Goal: Use online tool/utility: Utilize a website feature to perform a specific function

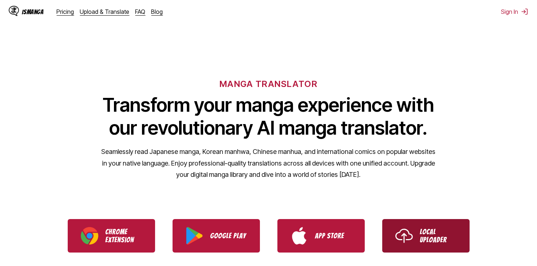
click at [406, 233] on img "Use IsManga Local Uploader" at bounding box center [404, 235] width 17 height 17
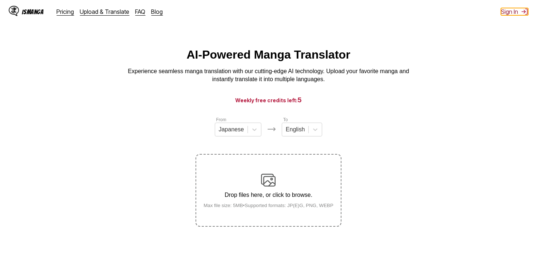
click at [518, 14] on button "Sign In" at bounding box center [514, 11] width 27 height 7
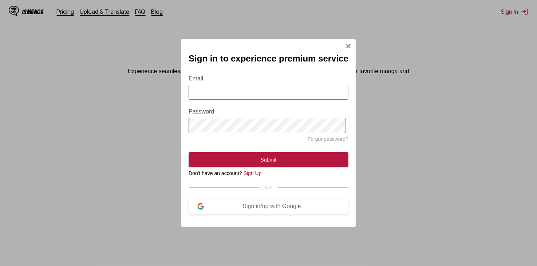
click at [348, 43] on img "Sign In Modal" at bounding box center [349, 46] width 6 height 6
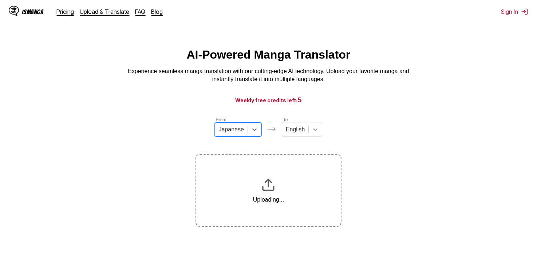
click at [309, 132] on div at bounding box center [315, 129] width 13 height 13
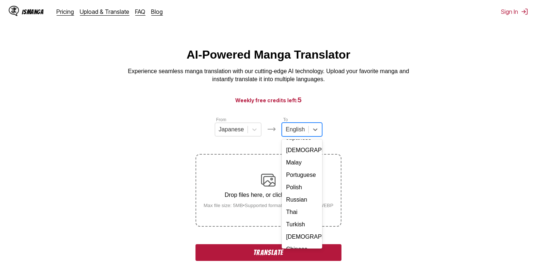
scroll to position [132, 0]
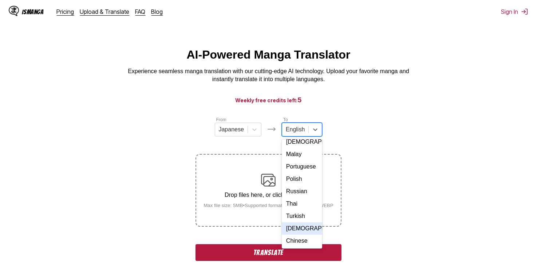
click at [302, 223] on div "Vietnamese" at bounding box center [302, 229] width 40 height 12
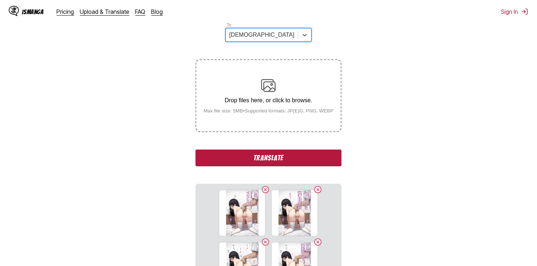
scroll to position [44, 0]
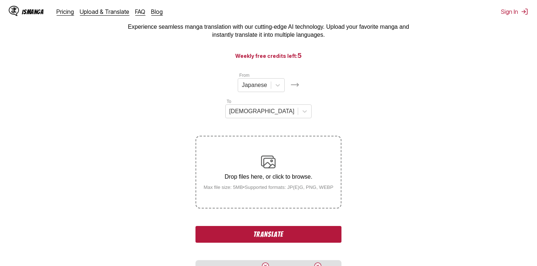
click at [354, 109] on section "From Japanese To Vietnamese Drop files here, or click to browse. Max file size:…" at bounding box center [269, 239] width 526 height 334
click at [278, 226] on button "Translate" at bounding box center [269, 234] width 146 height 17
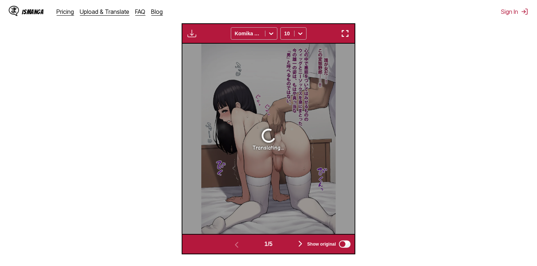
scroll to position [304, 0]
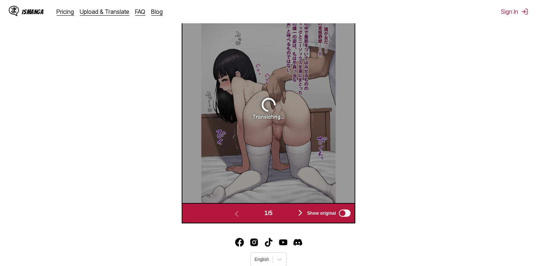
click at [299, 209] on img "button" at bounding box center [300, 213] width 9 height 9
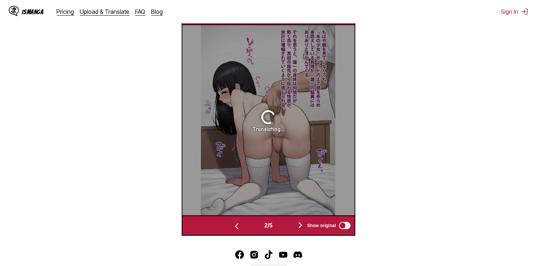
click at [299, 221] on img "button" at bounding box center [300, 225] width 9 height 9
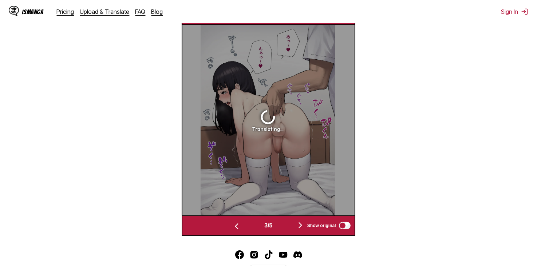
click at [299, 221] on img "button" at bounding box center [300, 225] width 9 height 9
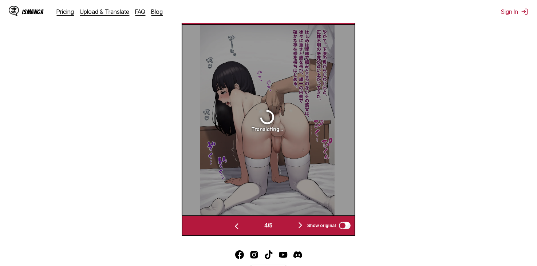
click at [299, 221] on img "button" at bounding box center [300, 225] width 9 height 9
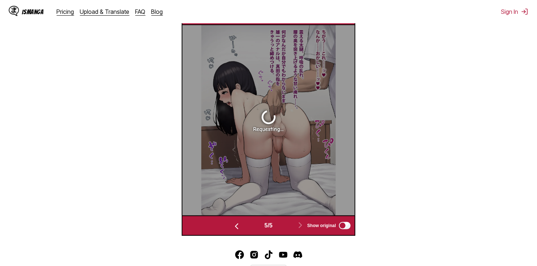
click at [242, 221] on button "button" at bounding box center [237, 226] width 44 height 11
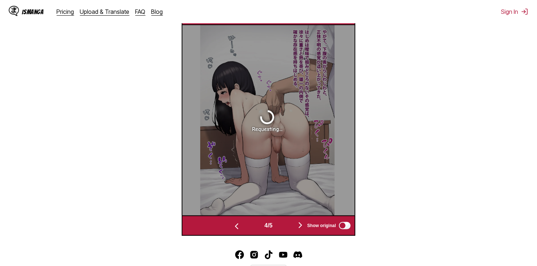
click at [243, 221] on button "button" at bounding box center [237, 226] width 44 height 11
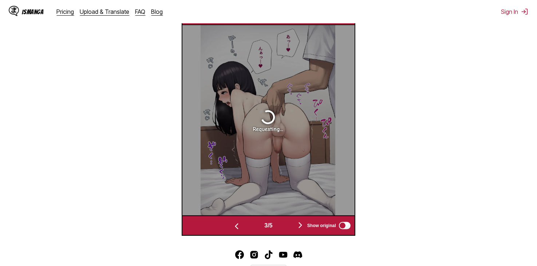
click at [243, 221] on button "button" at bounding box center [237, 226] width 44 height 11
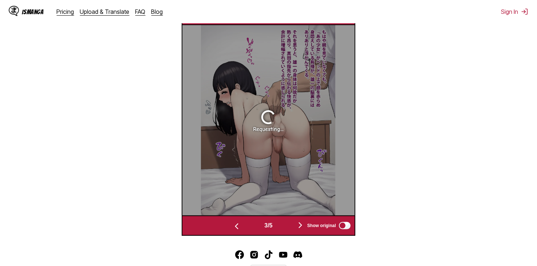
click at [243, 221] on button "button" at bounding box center [237, 226] width 44 height 11
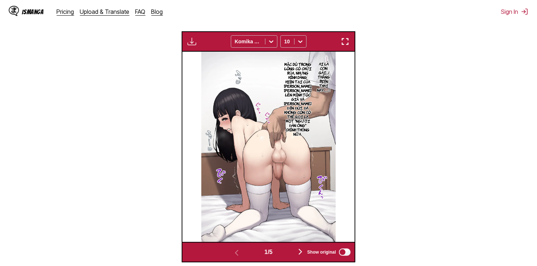
scroll to position [304, 0]
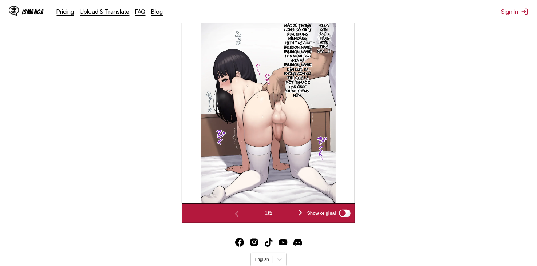
click at [303, 209] on img "button" at bounding box center [300, 213] width 9 height 9
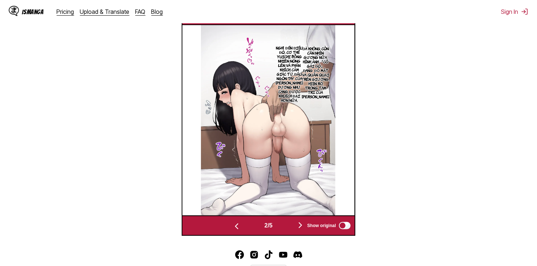
click at [310, 223] on span "Show original" at bounding box center [321, 225] width 29 height 5
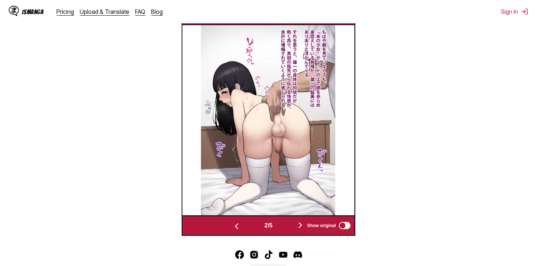
click at [327, 223] on span "Show original" at bounding box center [321, 225] width 29 height 5
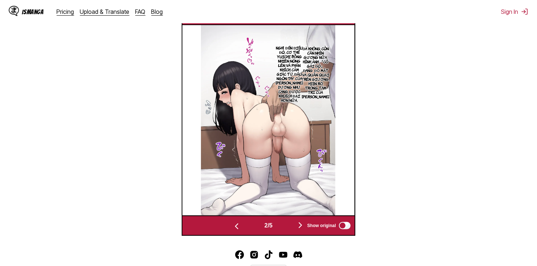
click at [299, 221] on img "button" at bounding box center [300, 225] width 9 height 9
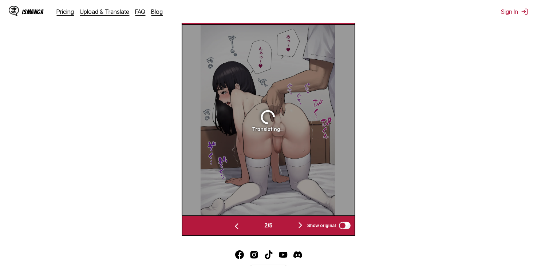
click at [299, 221] on img "button" at bounding box center [300, 225] width 9 height 9
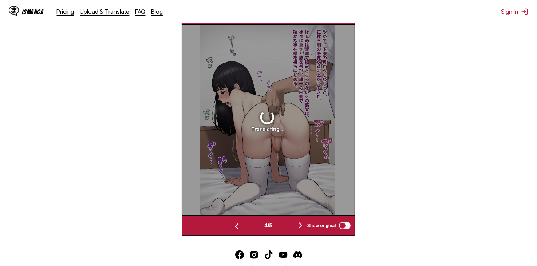
click at [299, 221] on img "button" at bounding box center [300, 225] width 9 height 9
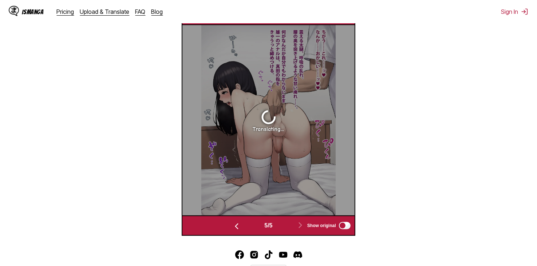
click at [248, 221] on button "button" at bounding box center [237, 226] width 44 height 11
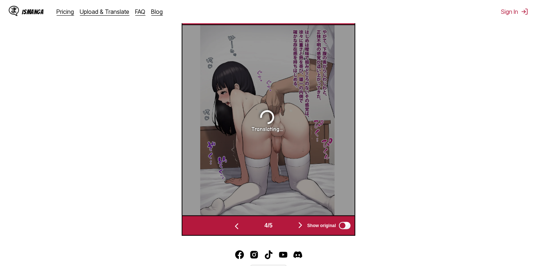
click at [248, 221] on button "button" at bounding box center [237, 226] width 44 height 11
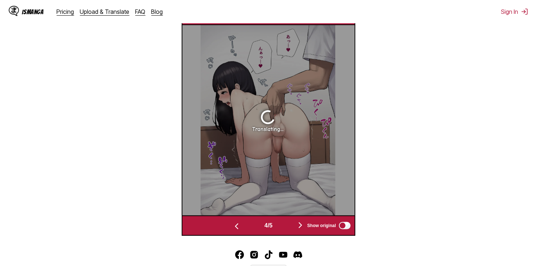
click at [248, 221] on button "button" at bounding box center [237, 226] width 44 height 11
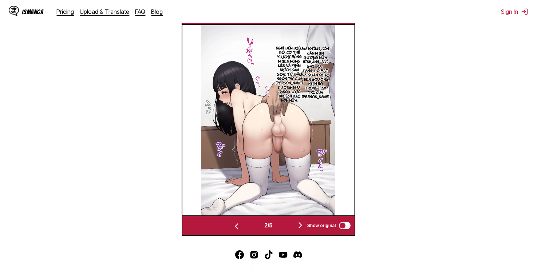
click at [248, 221] on button "button" at bounding box center [237, 226] width 44 height 11
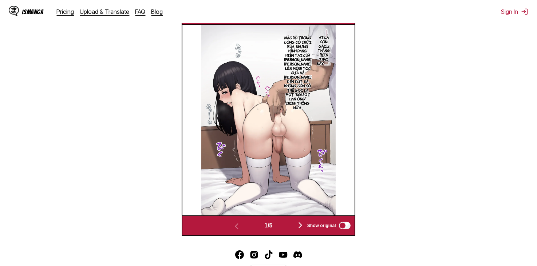
click at [299, 221] on img "button" at bounding box center [300, 225] width 9 height 9
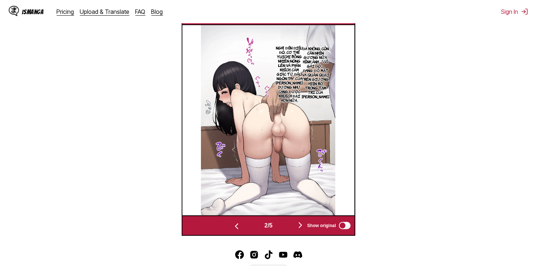
click at [299, 221] on img "button" at bounding box center [300, 225] width 9 height 9
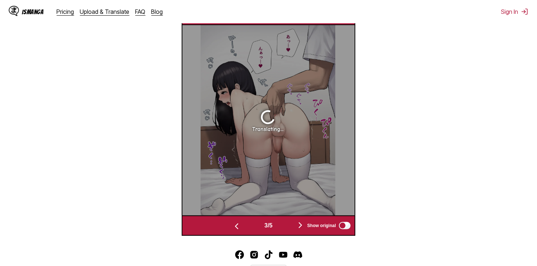
click at [299, 221] on img "button" at bounding box center [300, 225] width 9 height 9
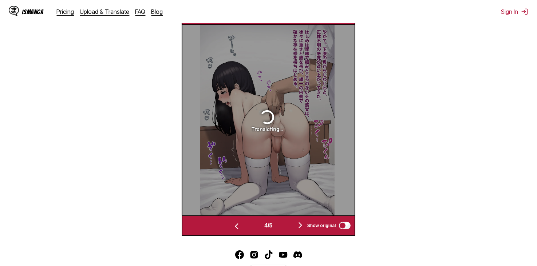
click at [299, 221] on img "button" at bounding box center [300, 225] width 9 height 9
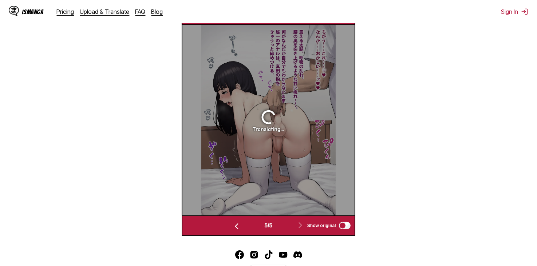
click at [243, 221] on button "button" at bounding box center [237, 226] width 44 height 11
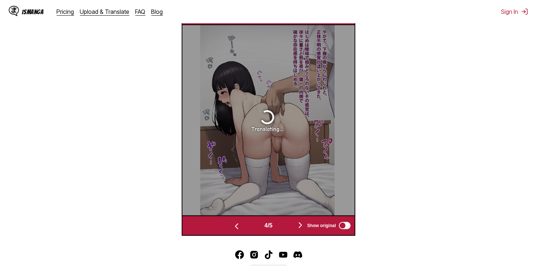
click at [243, 221] on button "button" at bounding box center [237, 226] width 44 height 11
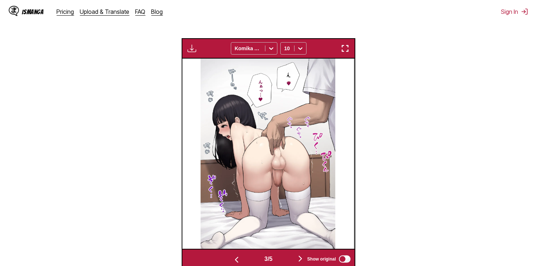
scroll to position [304, 0]
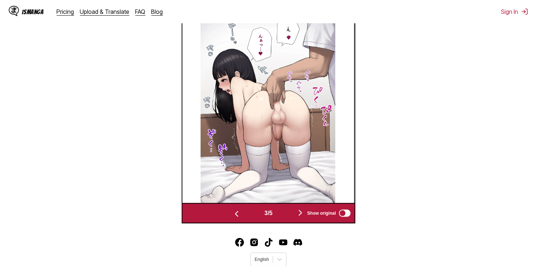
click at [240, 208] on button "button" at bounding box center [237, 213] width 44 height 11
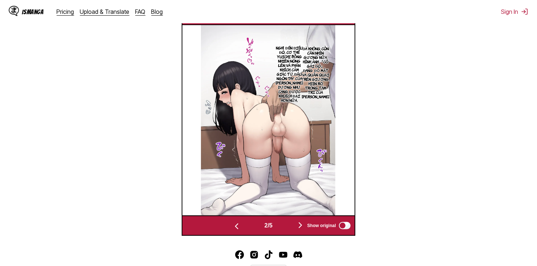
click at [300, 221] on img "button" at bounding box center [300, 225] width 9 height 9
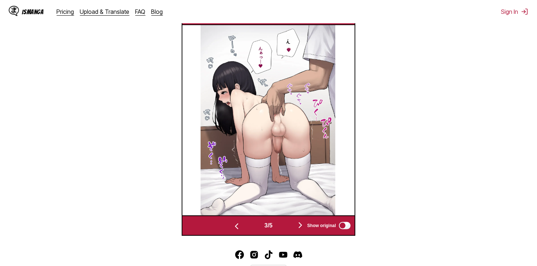
click at [300, 221] on img "button" at bounding box center [300, 225] width 9 height 9
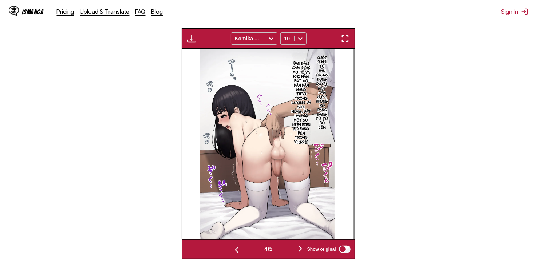
scroll to position [255, 0]
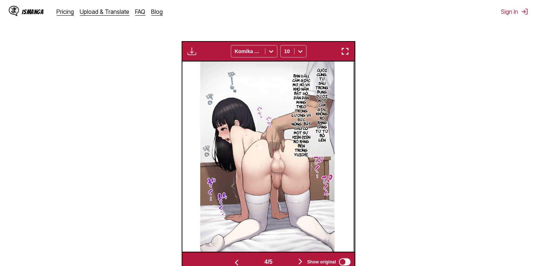
click at [306, 258] on div "Show original" at bounding box center [327, 262] width 49 height 9
click at [300, 258] on img "button" at bounding box center [300, 262] width 9 height 9
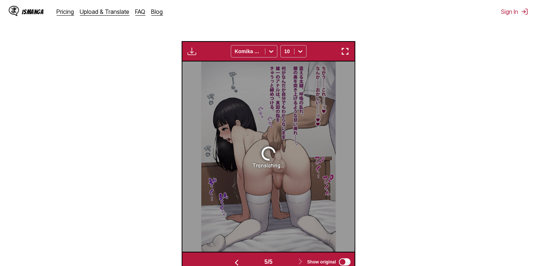
scroll to position [230, 0]
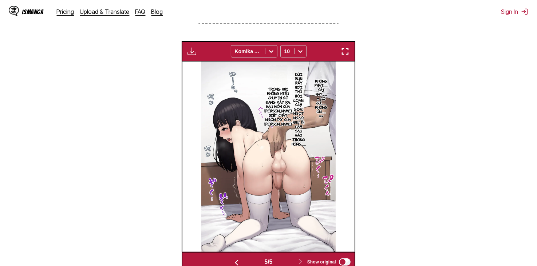
click at [235, 259] on img "button" at bounding box center [236, 263] width 9 height 9
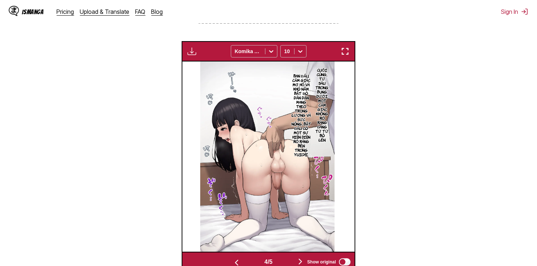
click at [230, 257] on button "button" at bounding box center [237, 262] width 44 height 11
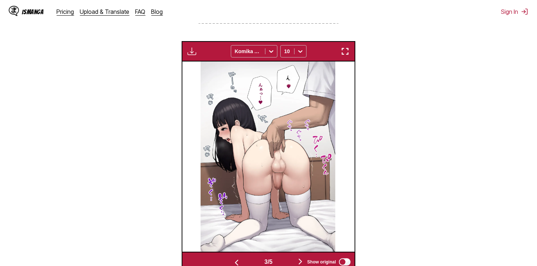
click at [230, 257] on button "button" at bounding box center [237, 262] width 44 height 11
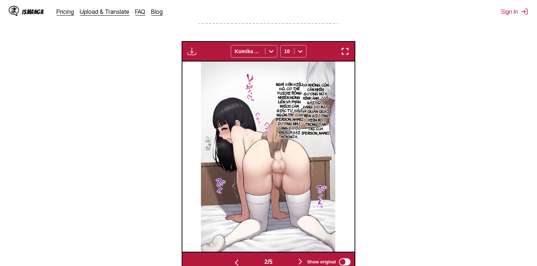
click at [230, 257] on button "button" at bounding box center [237, 262] width 44 height 11
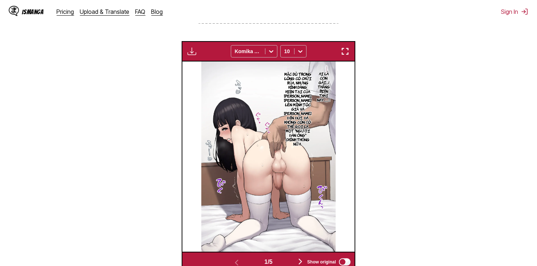
click at [286, 252] on div "1 / 5 Show original" at bounding box center [268, 262] width 173 height 20
click at [294, 257] on button "button" at bounding box center [301, 262] width 44 height 11
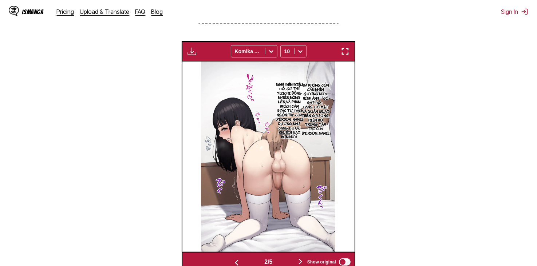
click at [294, 257] on button "button" at bounding box center [301, 262] width 44 height 11
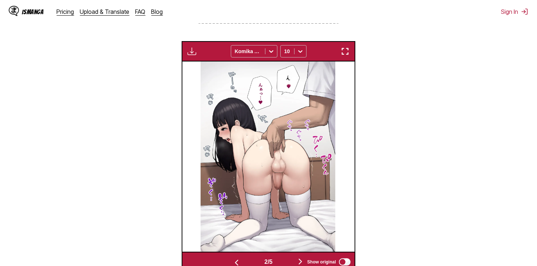
click at [294, 257] on button "button" at bounding box center [301, 262] width 44 height 11
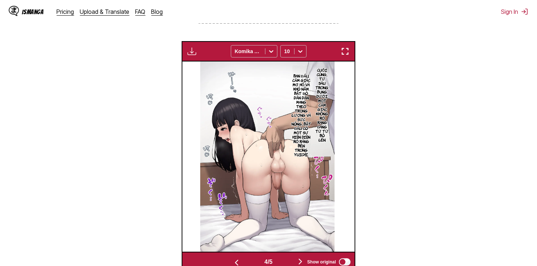
click at [294, 257] on button "button" at bounding box center [301, 262] width 44 height 11
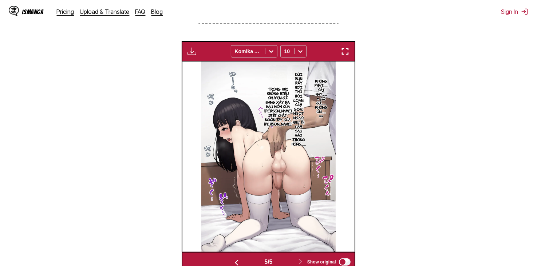
click at [249, 257] on button "button" at bounding box center [237, 262] width 44 height 11
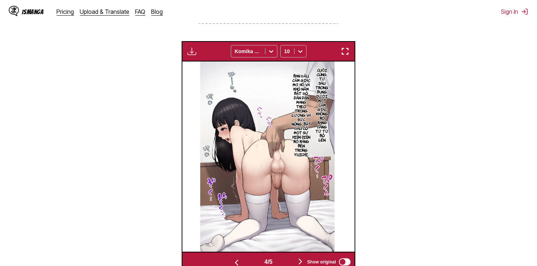
click at [249, 257] on button "button" at bounding box center [237, 262] width 44 height 11
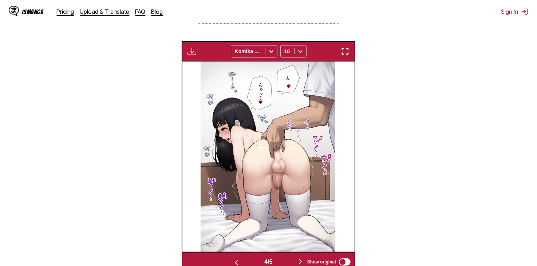
click at [249, 257] on button "button" at bounding box center [237, 262] width 44 height 11
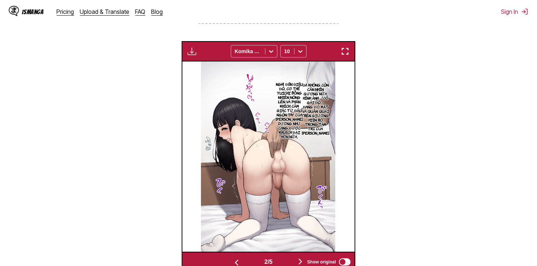
click at [249, 257] on button "button" at bounding box center [237, 262] width 44 height 11
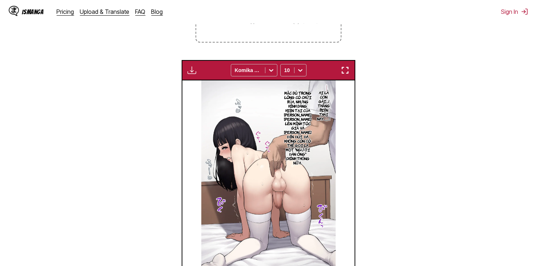
scroll to position [193, 0]
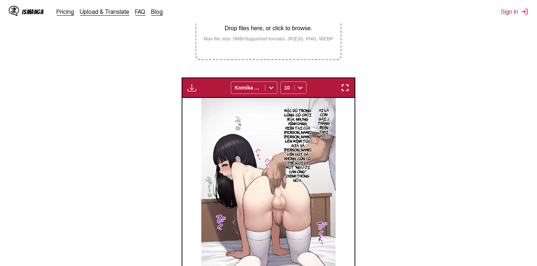
click at [193, 83] on img "button" at bounding box center [192, 87] width 9 height 9
click at [232, 98] on img at bounding box center [268, 193] width 134 height 191
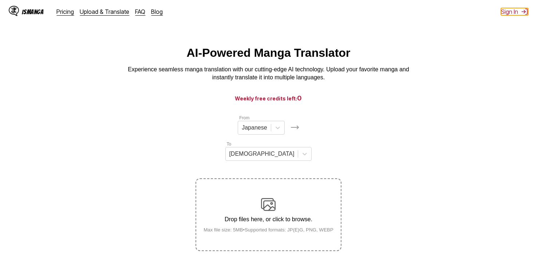
scroll to position [0, 0]
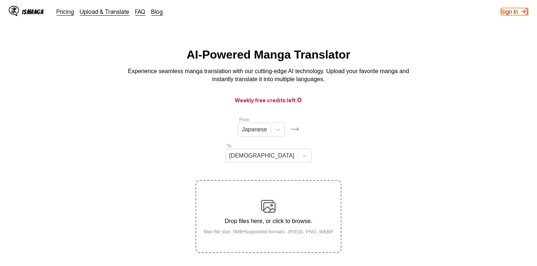
click at [503, 15] on button "Sign In" at bounding box center [514, 11] width 27 height 7
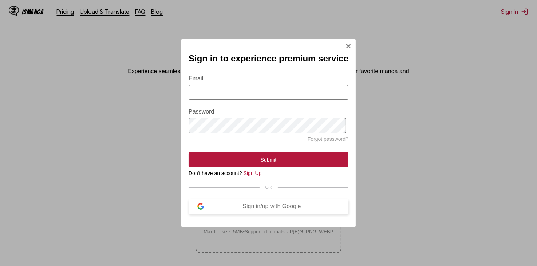
click at [303, 208] on div "Sign in/up with Google" at bounding box center [272, 206] width 136 height 7
click at [340, 41] on div "Sign in to experience premium service Email Password Forgot password? Submit Do…" at bounding box center [268, 133] width 175 height 188
click at [346, 43] on img "Sign In Modal" at bounding box center [349, 46] width 6 height 6
